Goal: Task Accomplishment & Management: Manage account settings

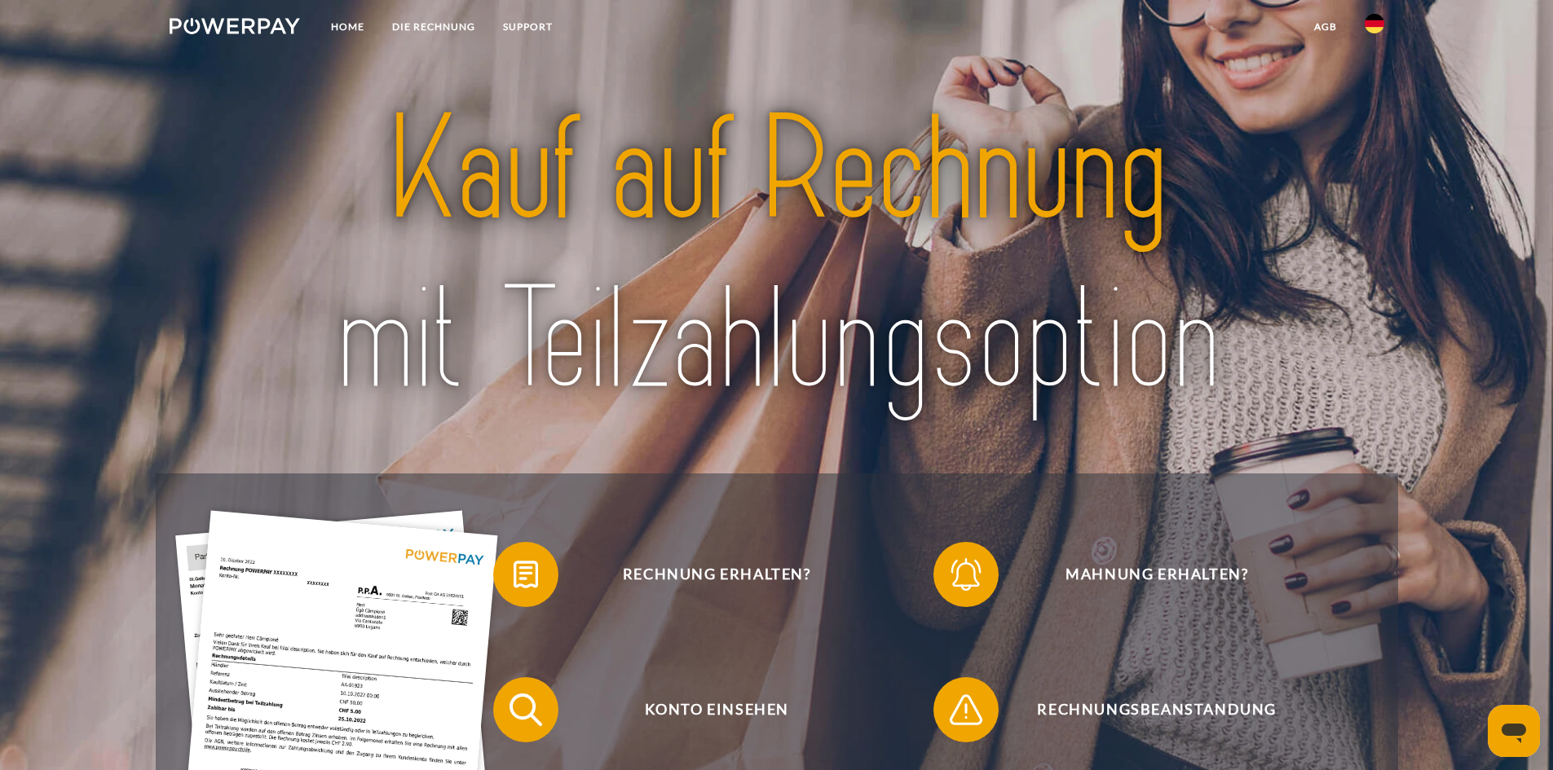
click at [1334, 18] on link "agb" at bounding box center [1325, 26] width 51 height 29
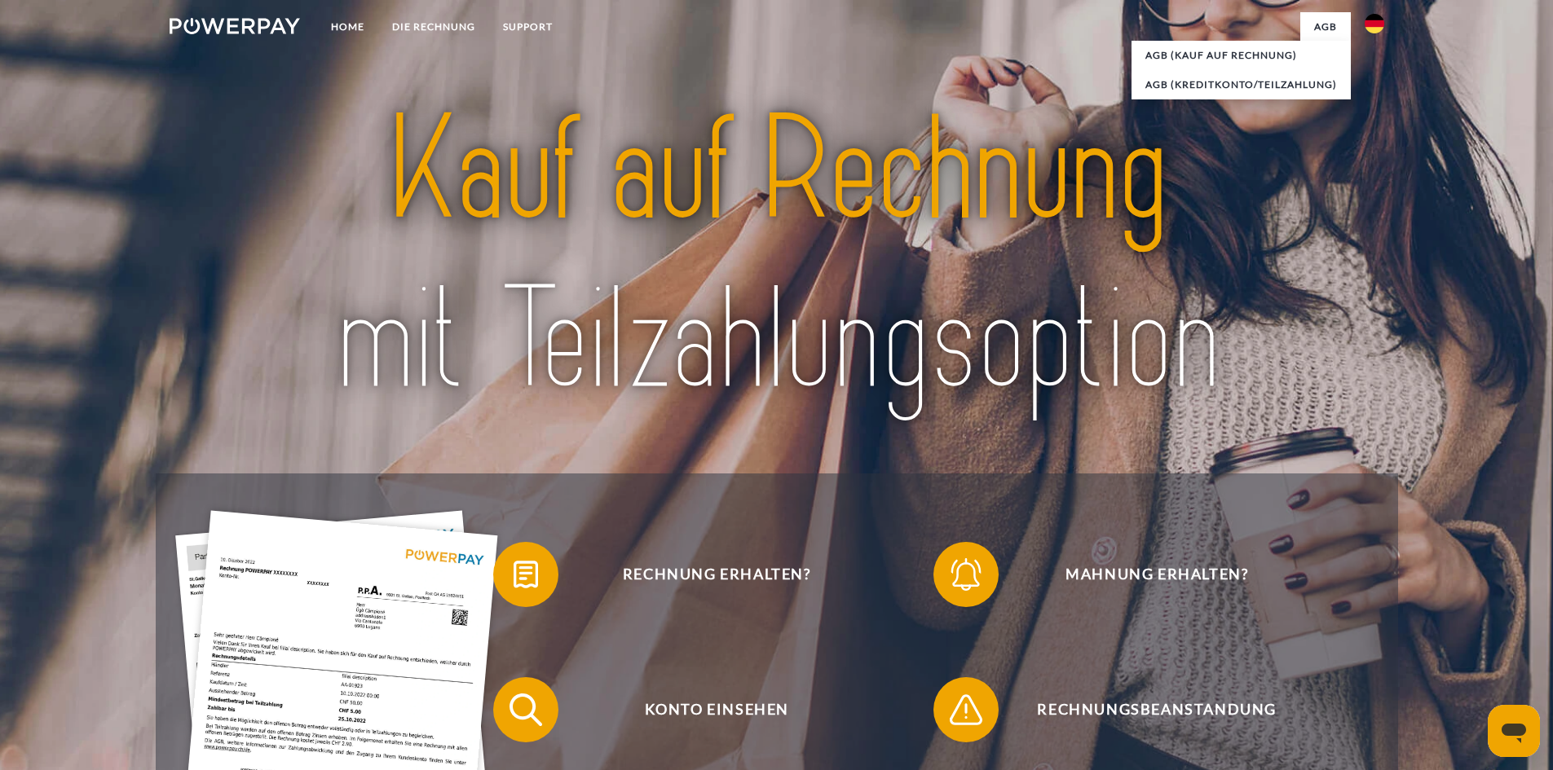
click at [1376, 20] on img at bounding box center [1374, 24] width 20 height 20
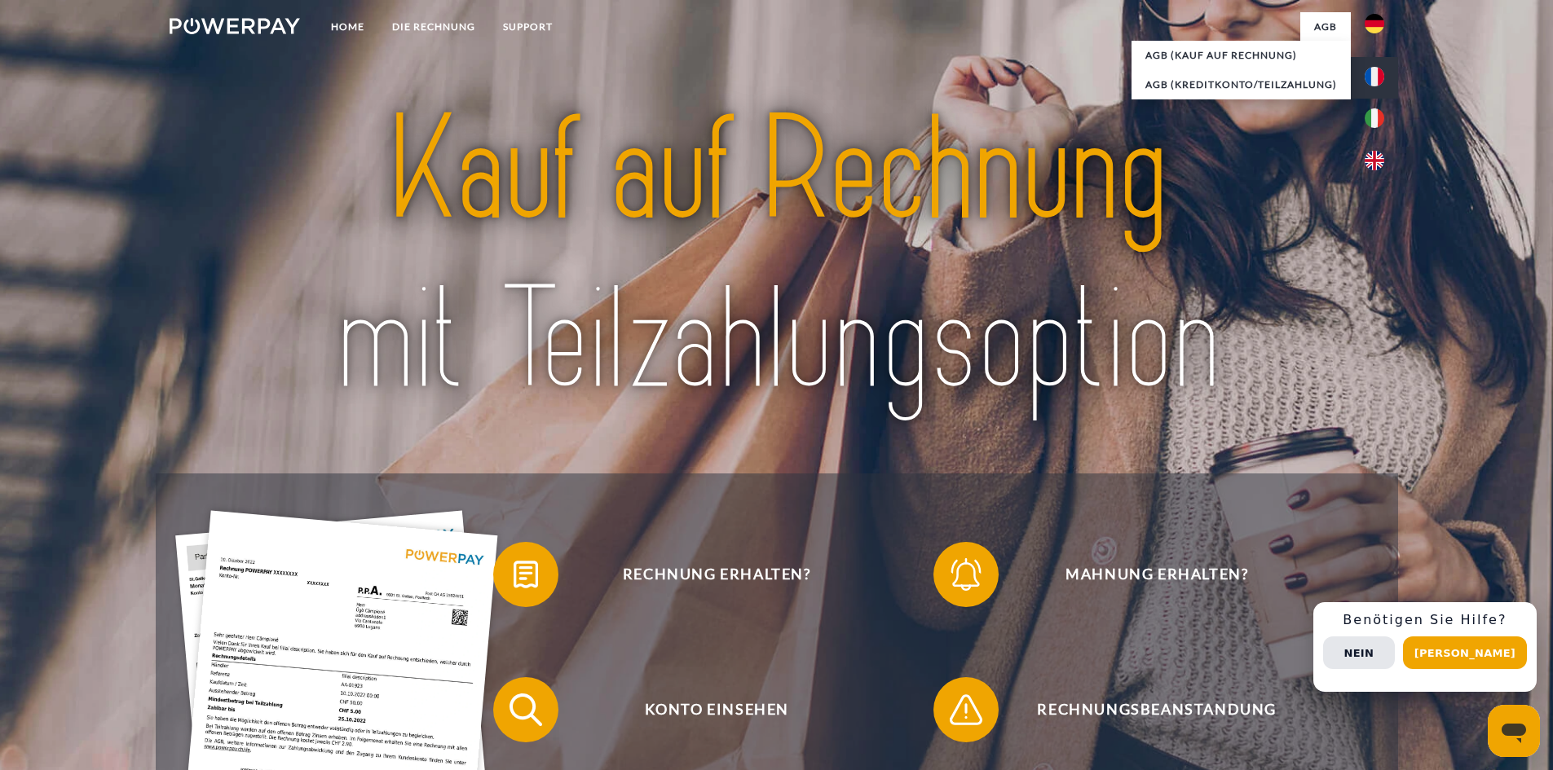
click at [1367, 73] on img at bounding box center [1374, 77] width 20 height 20
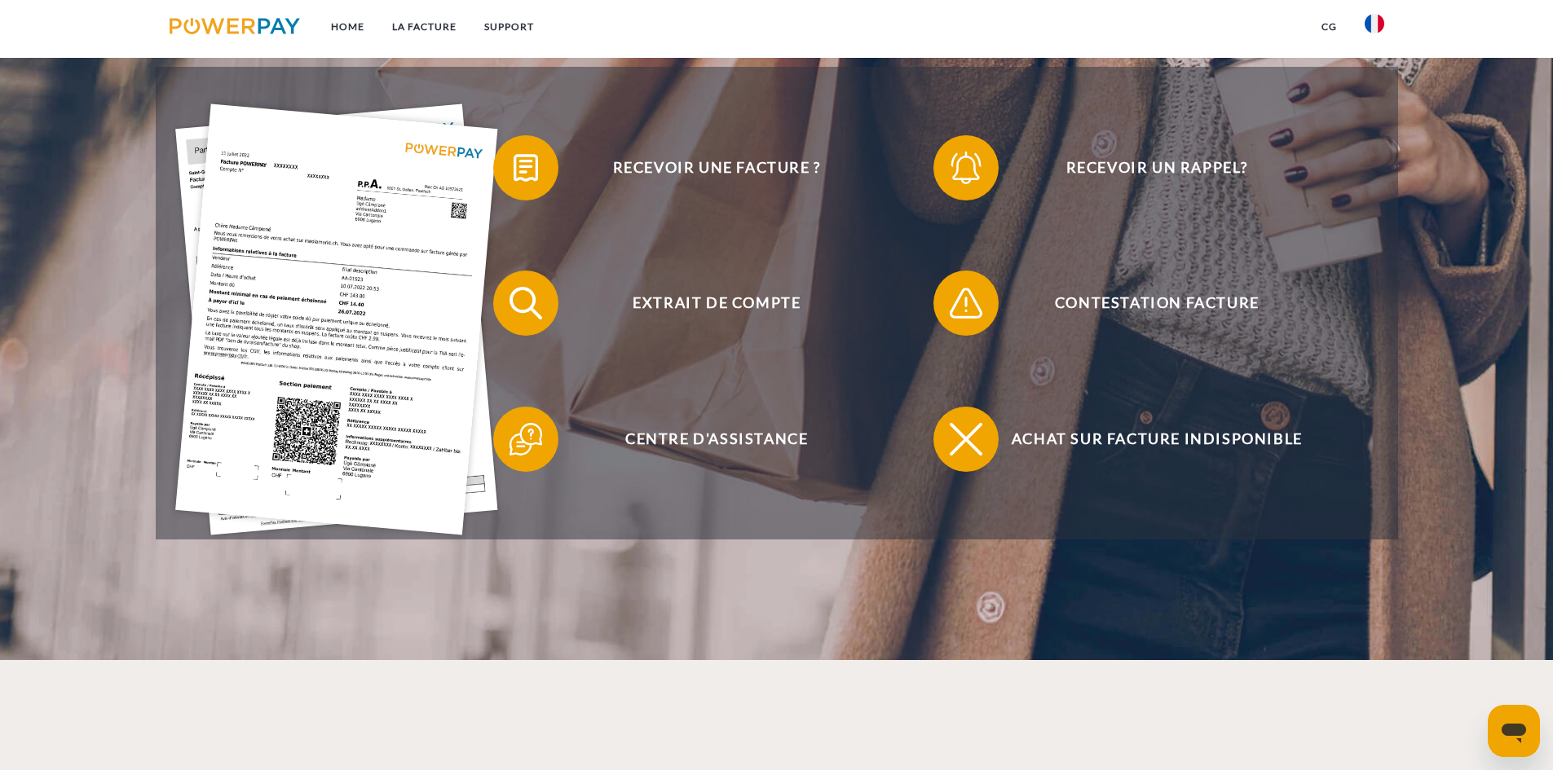
scroll to position [408, 0]
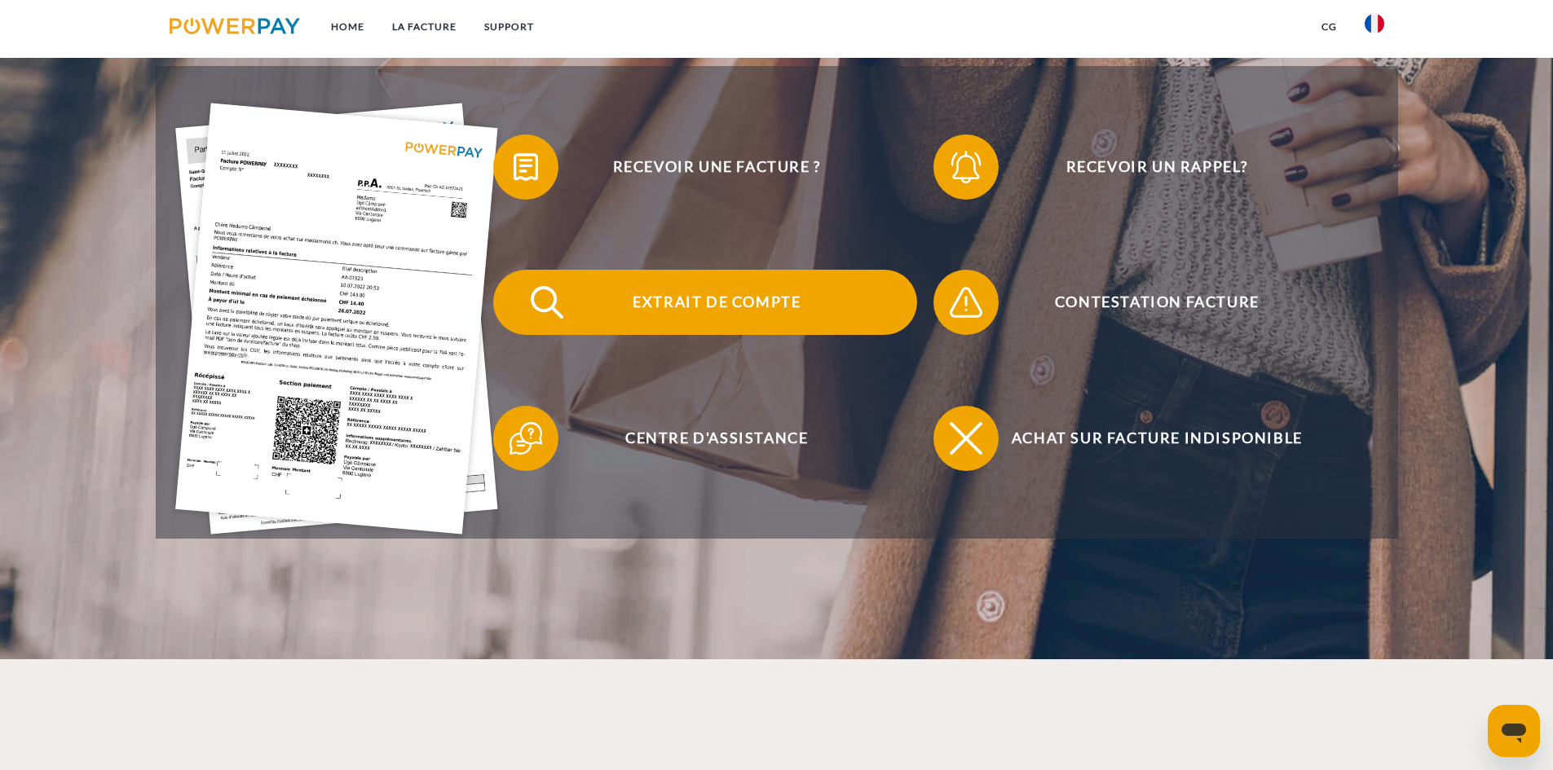
click at [782, 299] on span "Extrait de compte" at bounding box center [716, 302] width 399 height 65
click at [755, 309] on span "Extrait de compte" at bounding box center [716, 302] width 399 height 65
